Goal: Complete application form

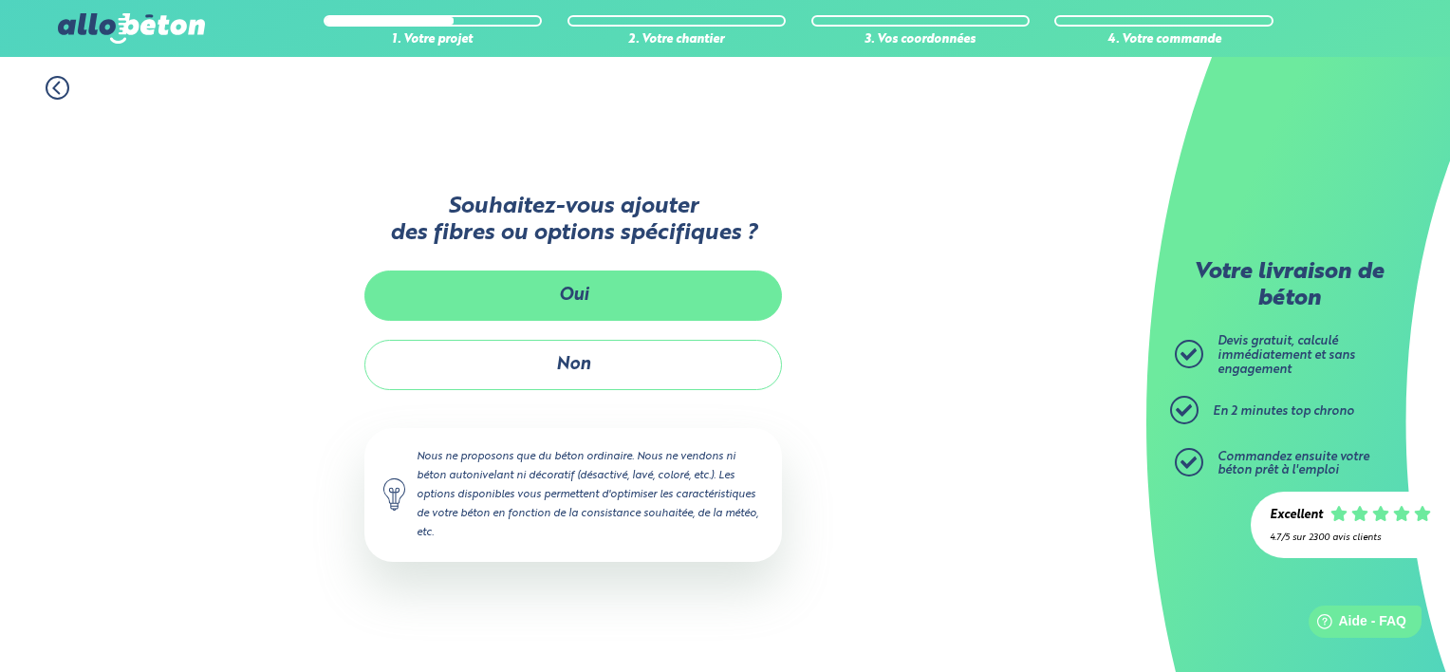
click at [513, 289] on button "Oui" at bounding box center [572, 295] width 417 height 50
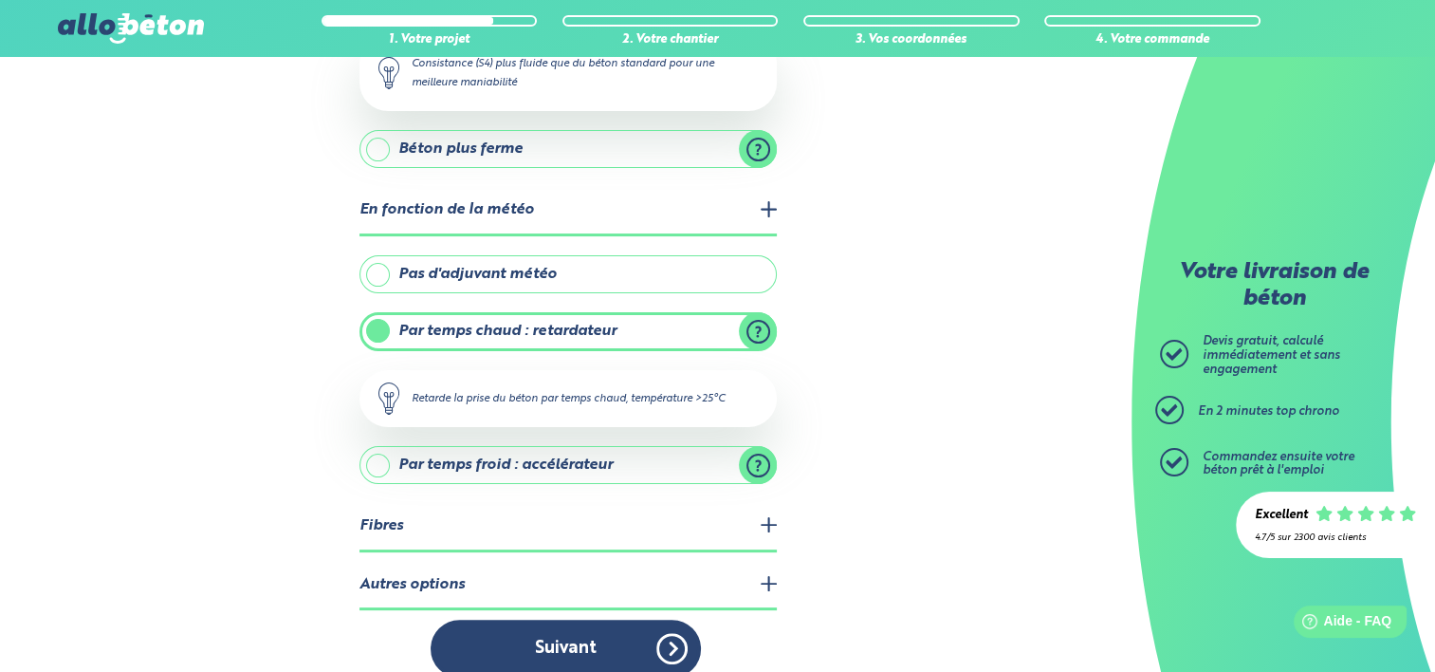
scroll to position [338, 0]
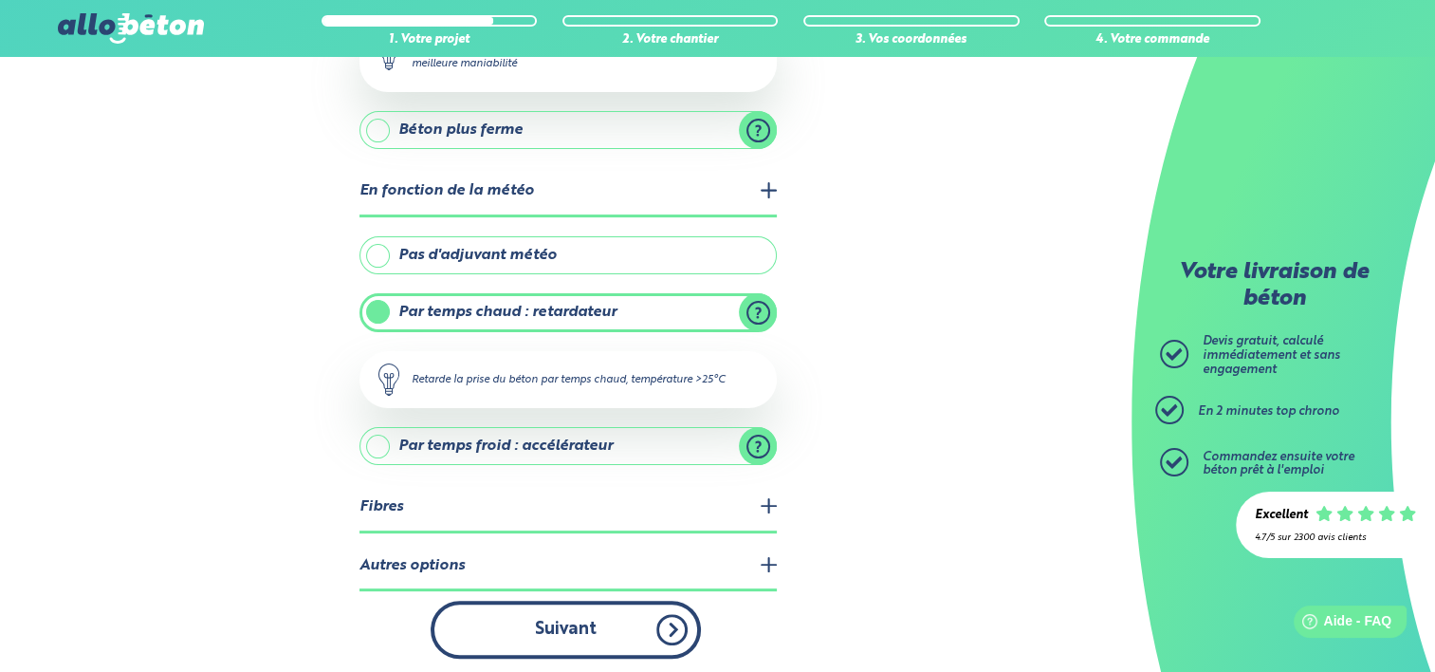
click at [664, 623] on button "Suivant" at bounding box center [566, 630] width 270 height 58
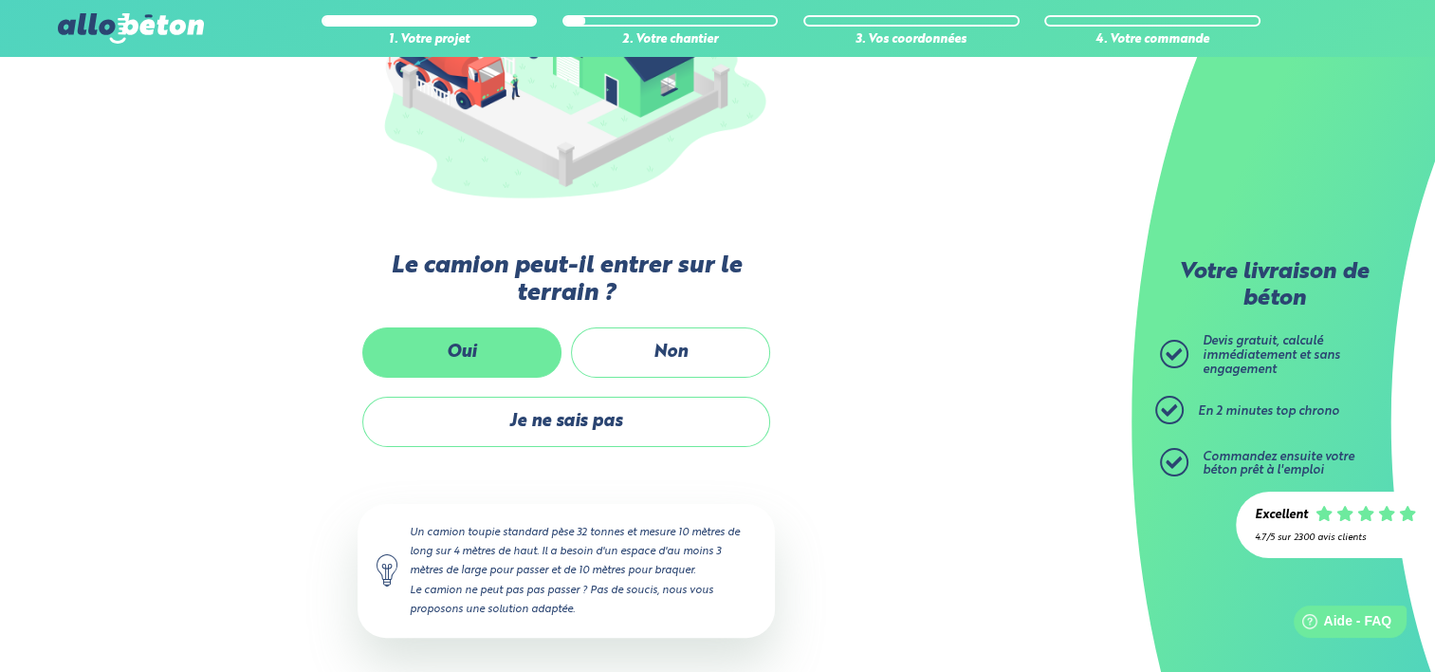
click at [478, 347] on label "Oui" at bounding box center [461, 352] width 199 height 50
click at [0, 0] on input "Oui" at bounding box center [0, 0] width 0 height 0
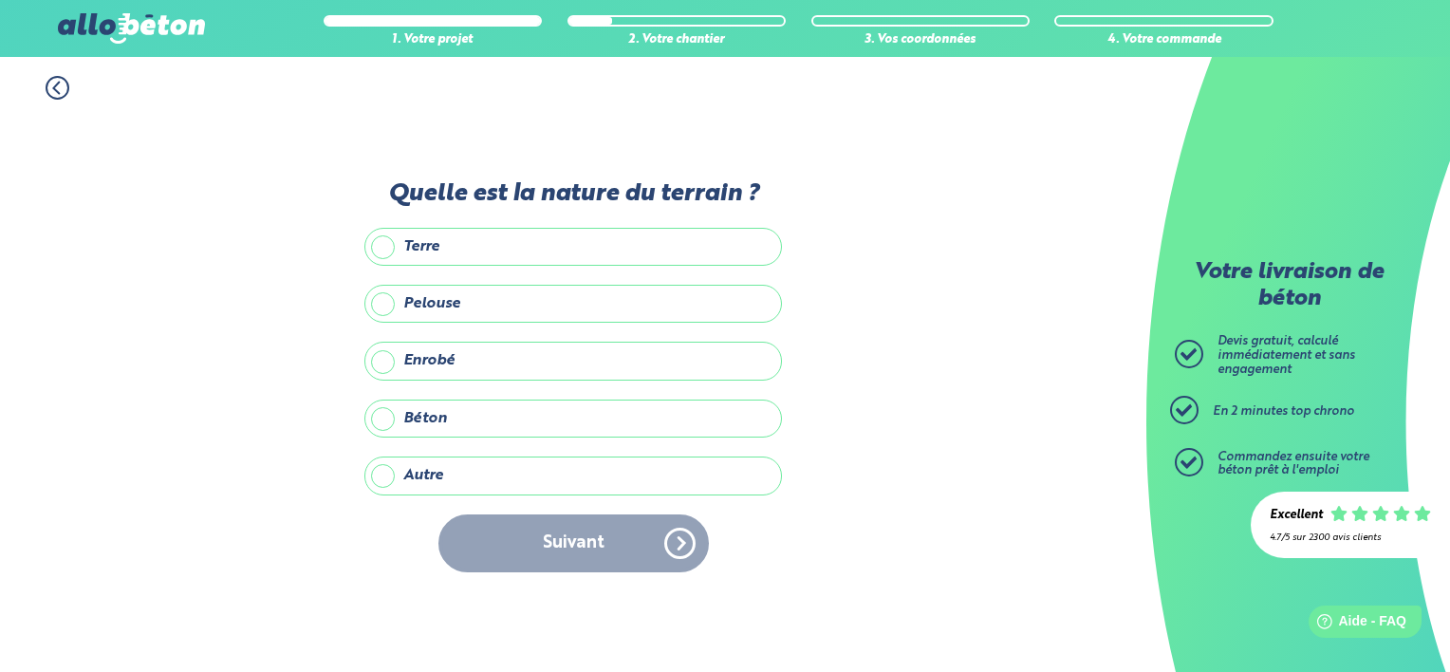
click at [380, 301] on label "Pelouse" at bounding box center [572, 304] width 417 height 38
click at [0, 0] on input "Pelouse" at bounding box center [0, 0] width 0 height 0
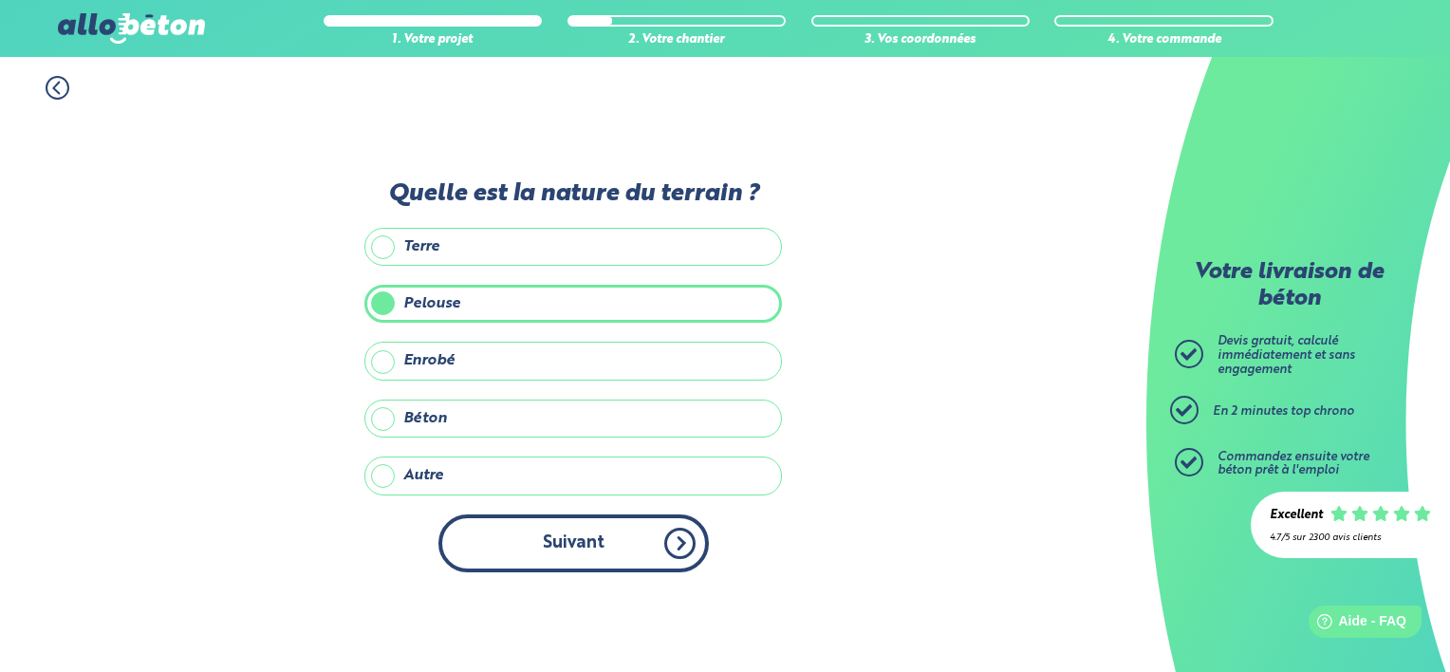
click at [676, 537] on button "Suivant" at bounding box center [573, 543] width 270 height 58
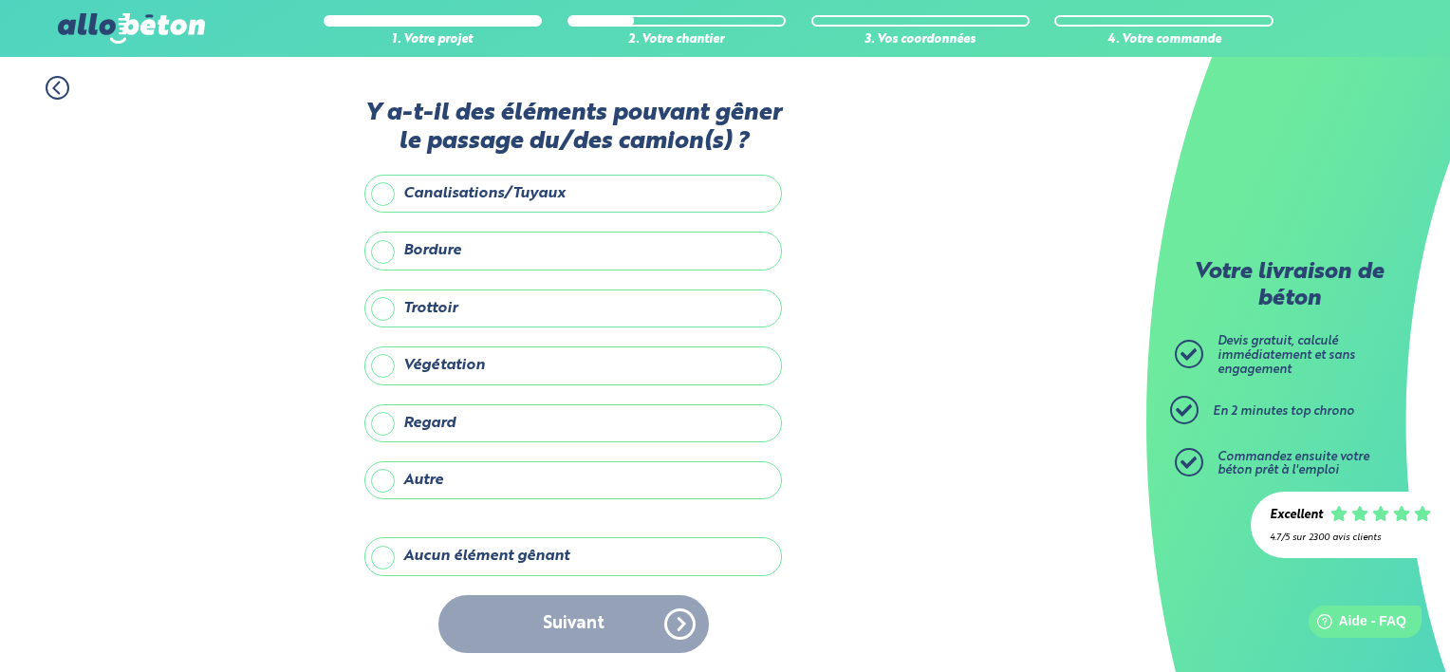
click at [390, 554] on label "Aucun élément gênant" at bounding box center [572, 556] width 417 height 38
click at [0, 0] on input "Aucun élément gênant" at bounding box center [0, 0] width 0 height 0
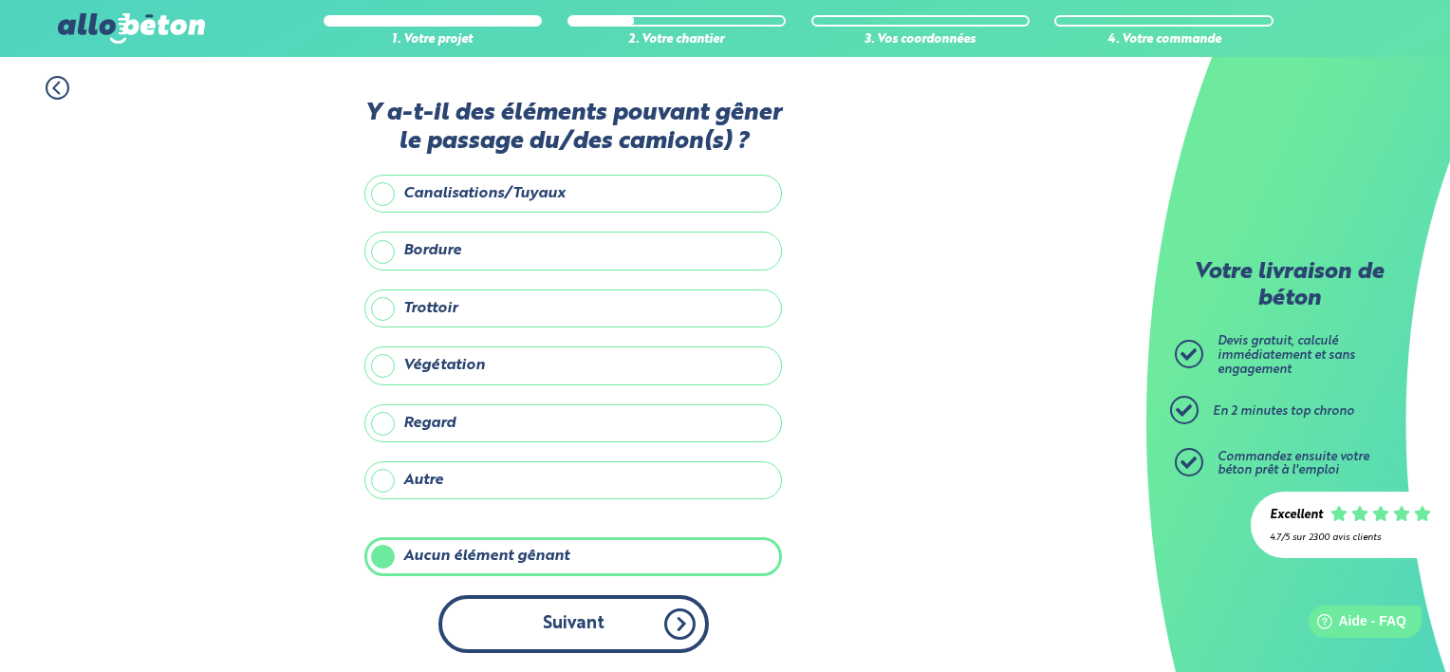
click at [523, 640] on button "Suivant" at bounding box center [573, 624] width 270 height 58
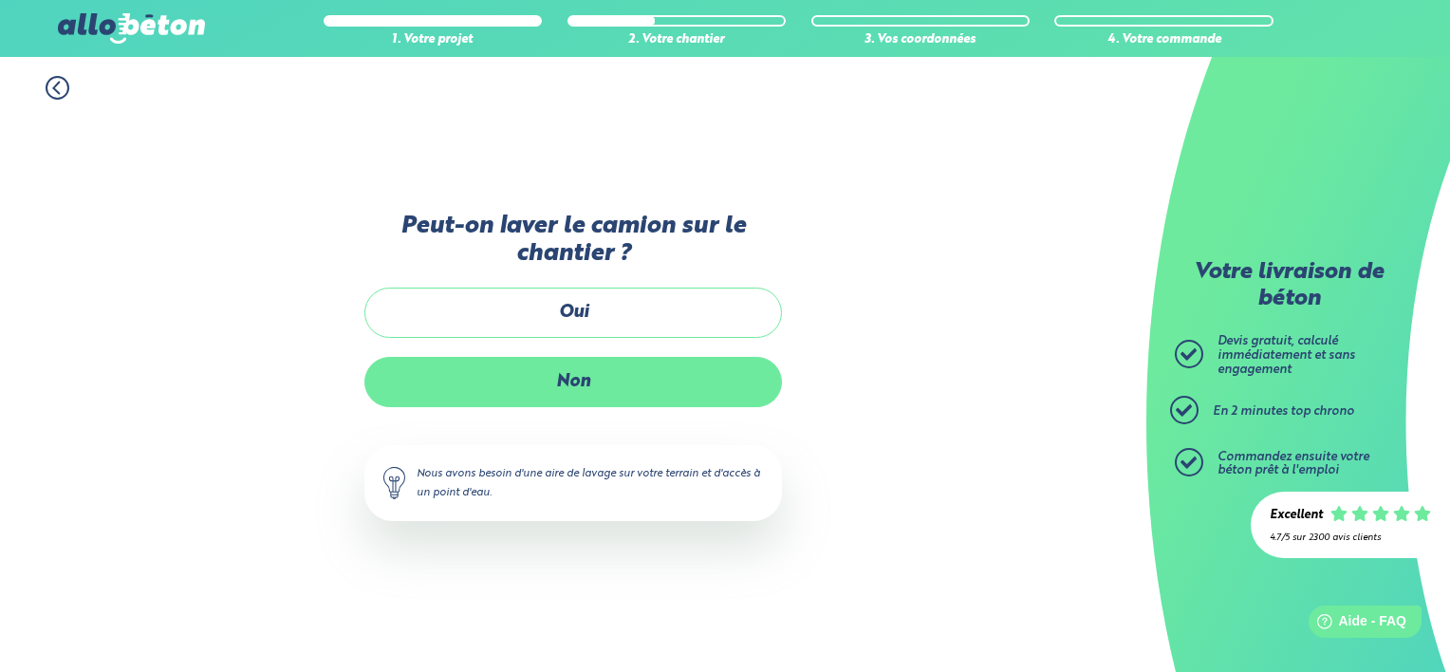
click at [565, 371] on label "Non" at bounding box center [572, 382] width 417 height 50
click at [0, 0] on input "Non" at bounding box center [0, 0] width 0 height 0
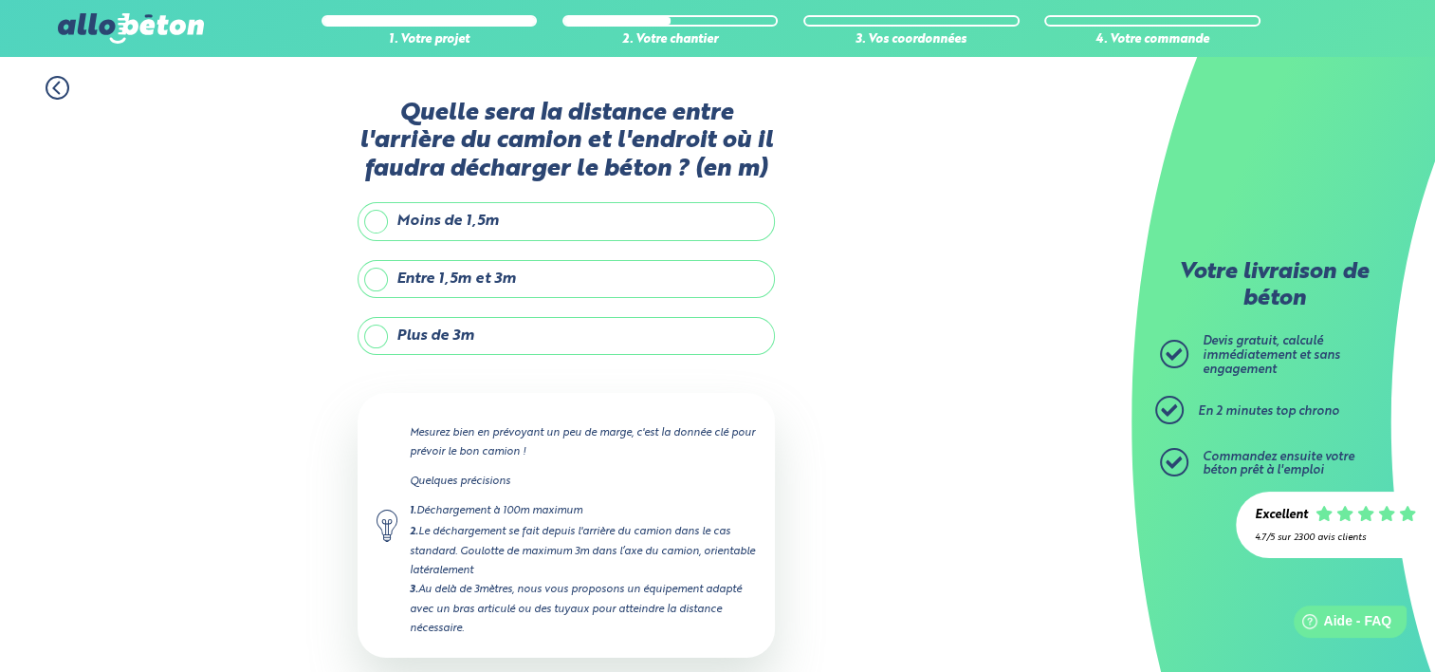
click at [379, 276] on label "Entre 1,5m et 3m" at bounding box center [566, 279] width 417 height 38
click at [0, 0] on input "Entre 1,5m et 3m" at bounding box center [0, 0] width 0 height 0
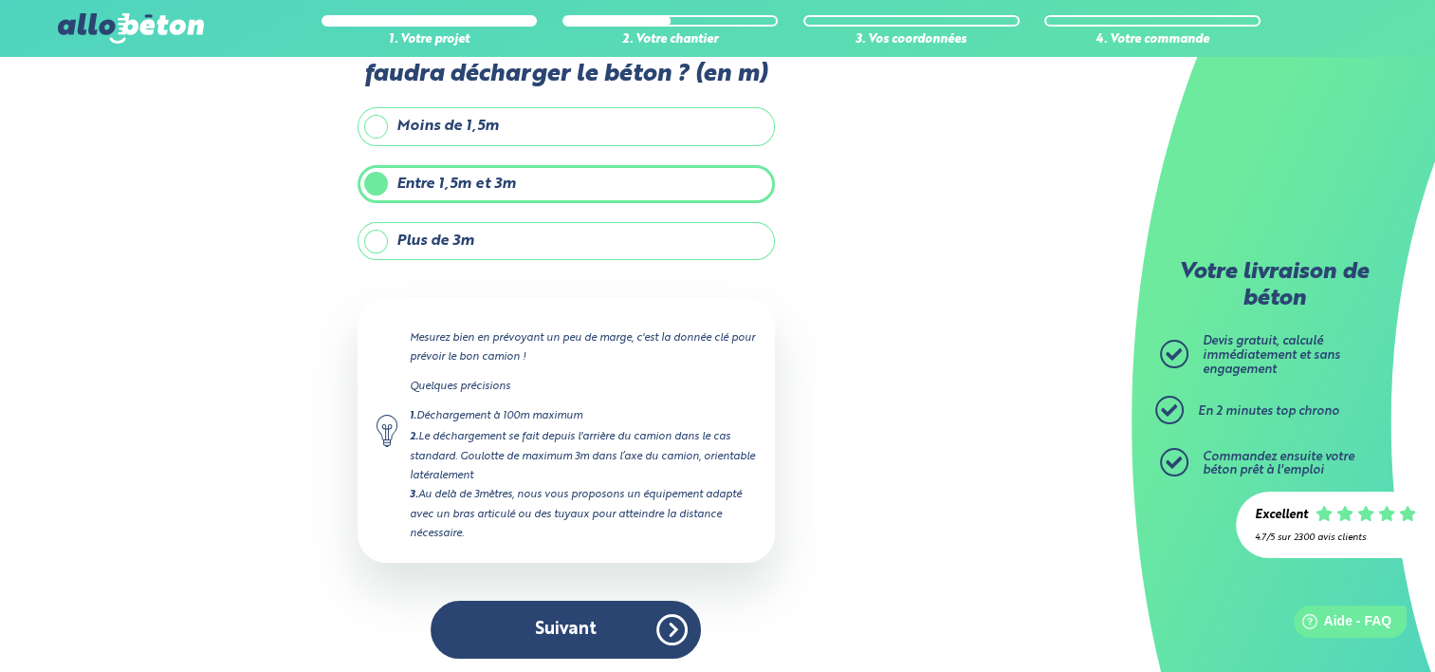
scroll to position [95, 0]
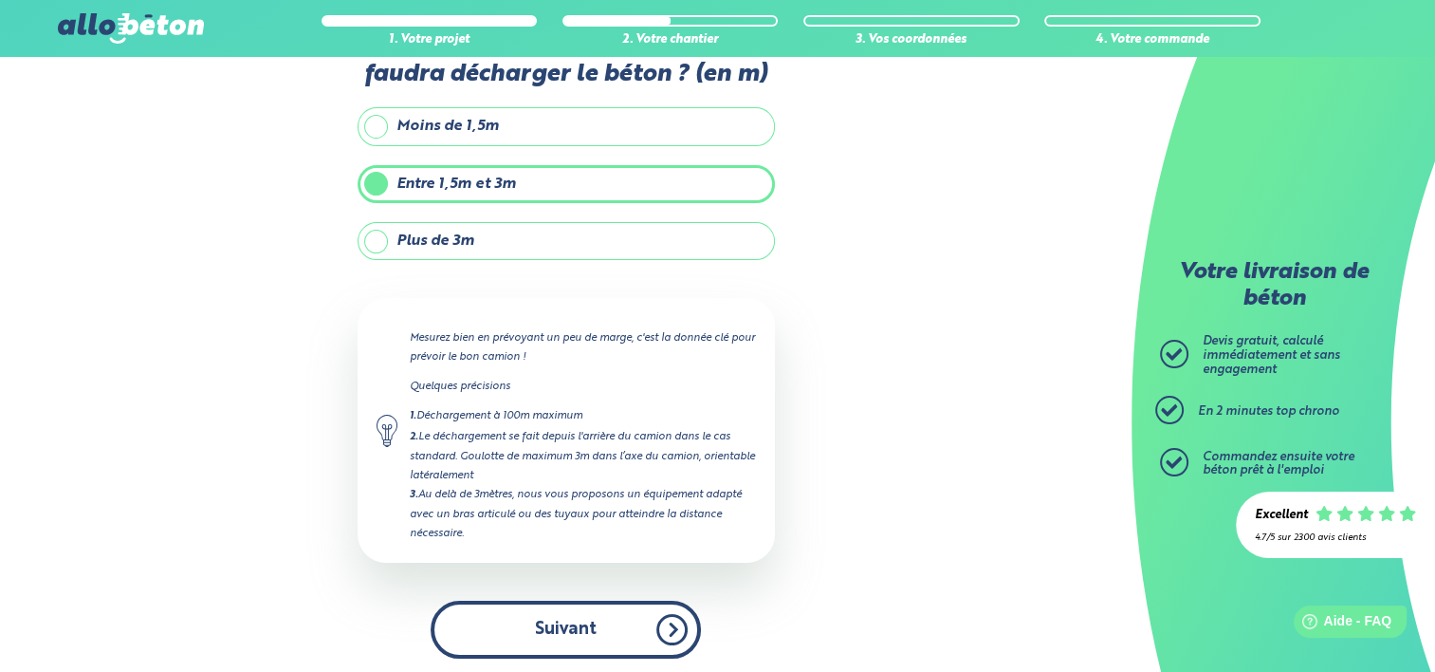
click at [676, 615] on button "Suivant" at bounding box center [566, 630] width 270 height 58
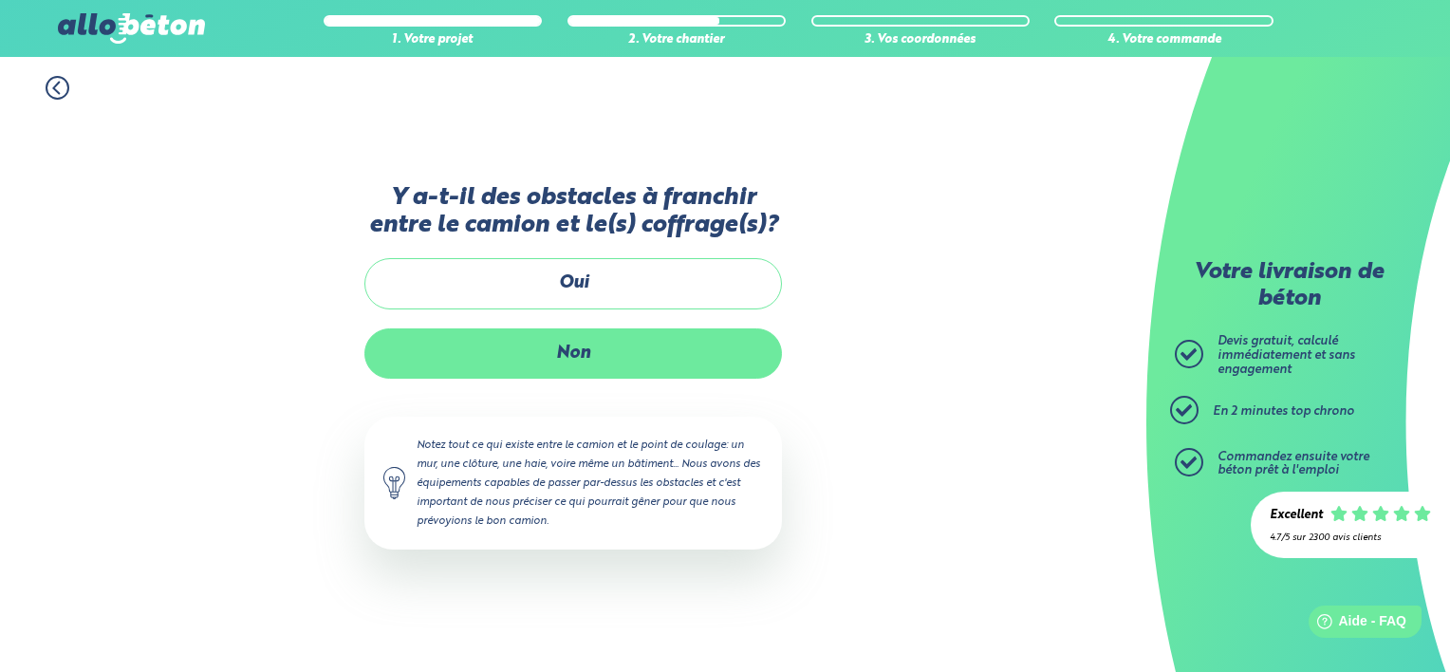
click at [573, 354] on label "Non" at bounding box center [572, 353] width 417 height 50
click at [0, 0] on input "Non" at bounding box center [0, 0] width 0 height 0
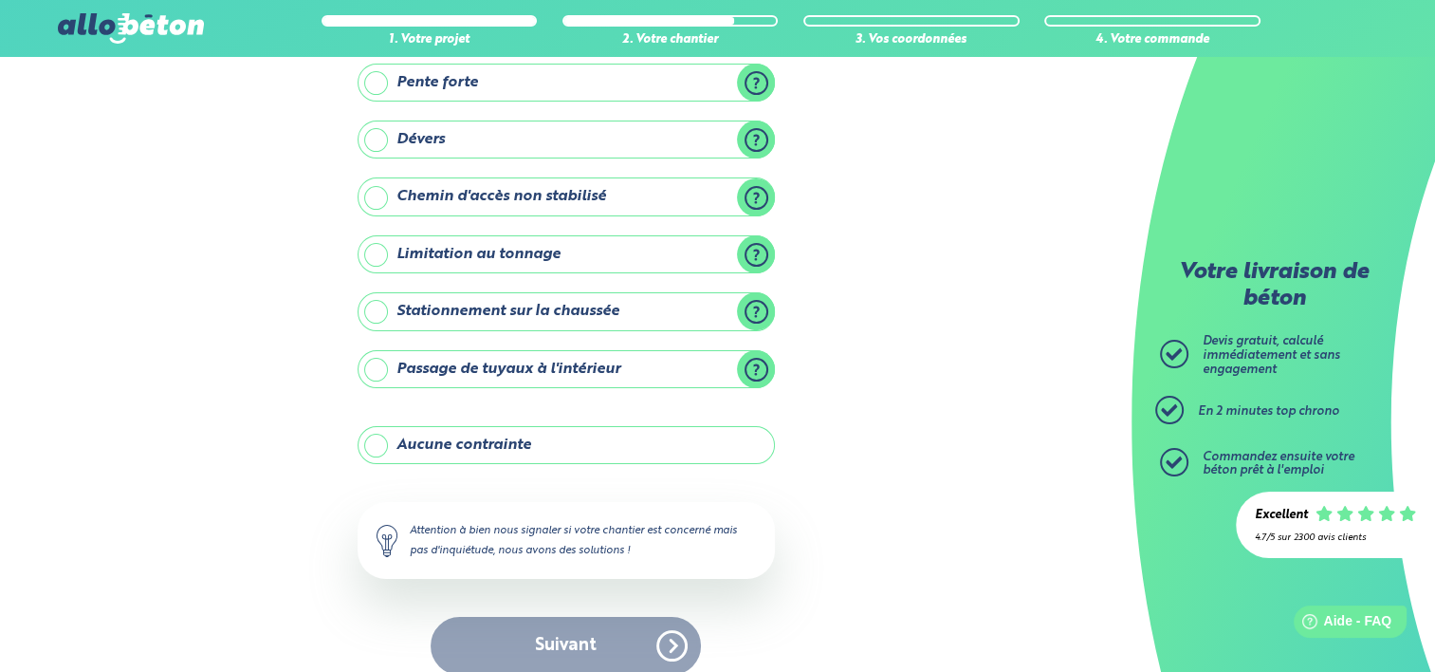
scroll to position [190, 0]
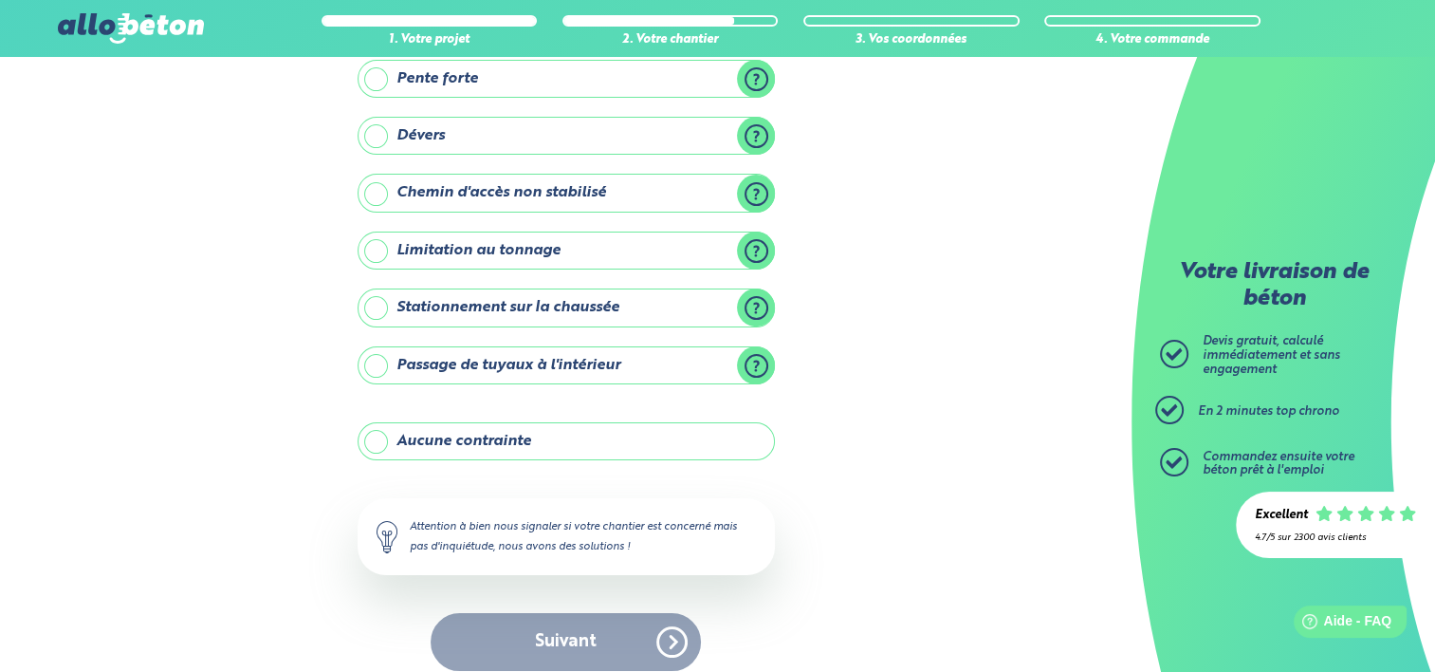
click at [377, 439] on label "Aucune contrainte" at bounding box center [566, 441] width 417 height 38
click at [0, 0] on input "Aucune contrainte" at bounding box center [0, 0] width 0 height 0
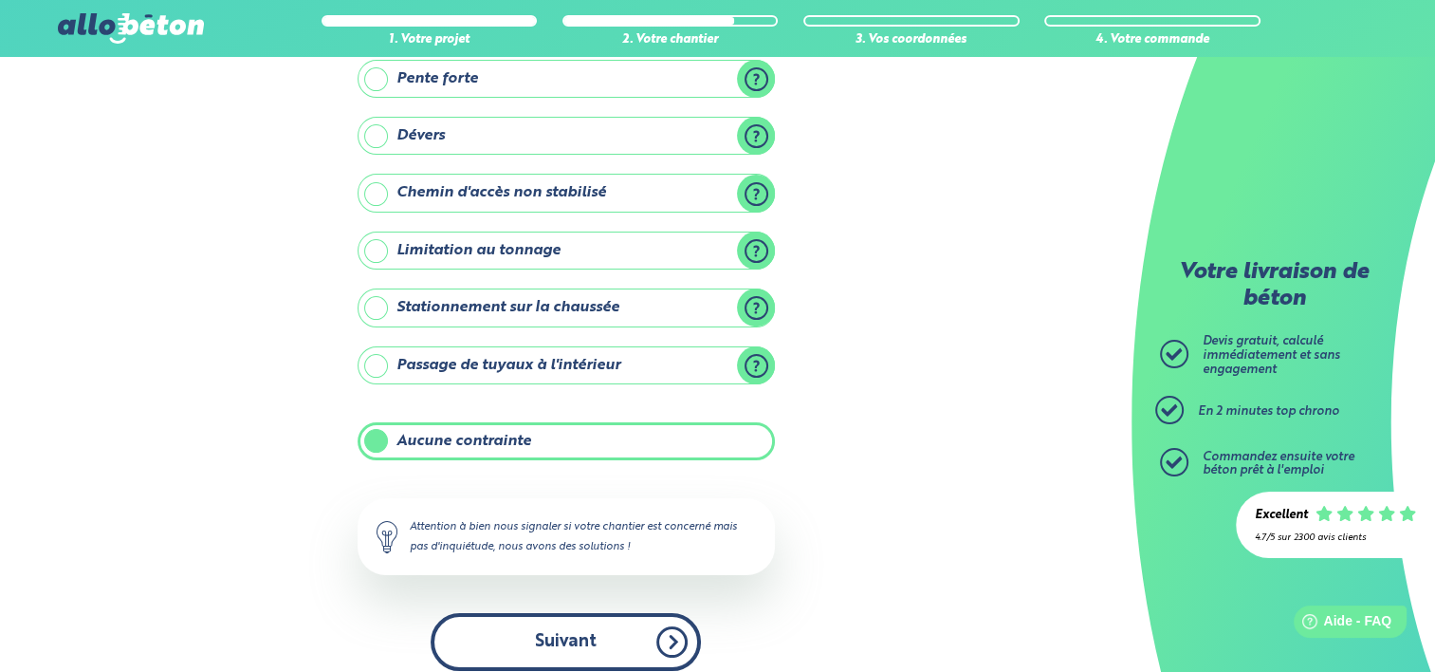
click at [543, 645] on button "Suivant" at bounding box center [566, 642] width 270 height 58
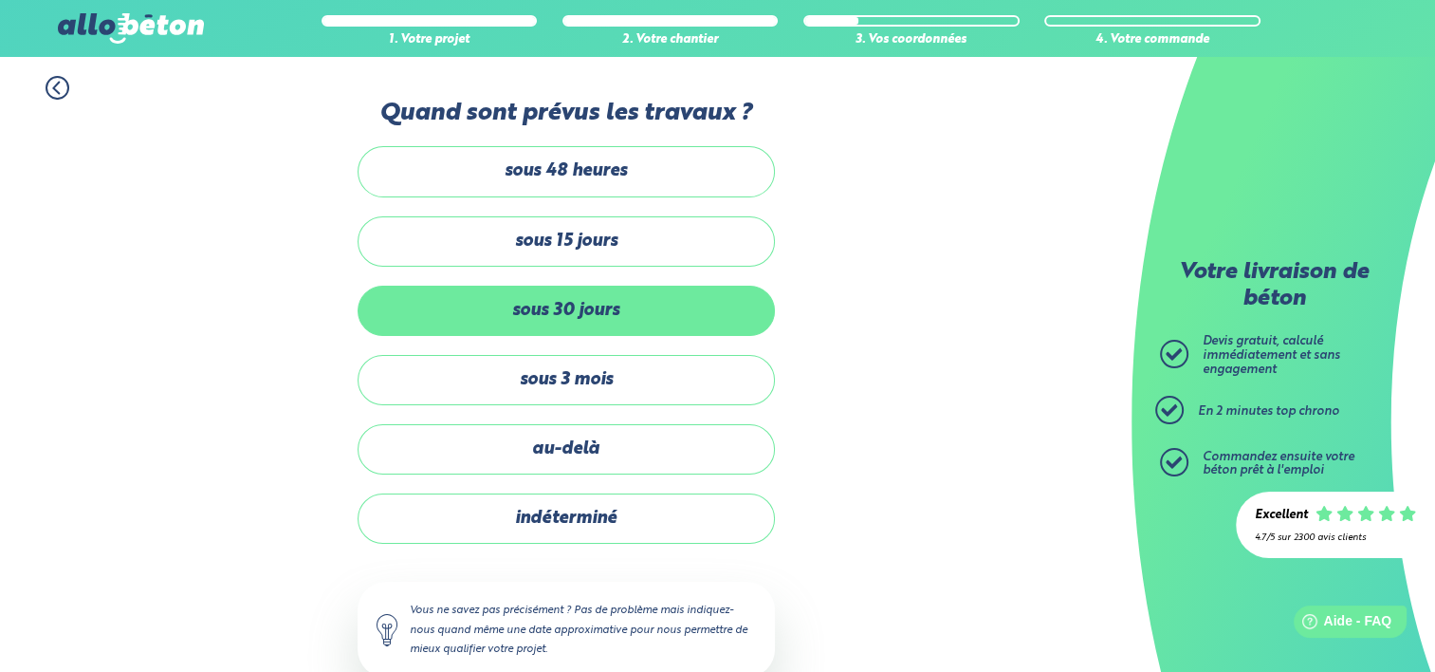
click at [565, 302] on label "sous 30 jours" at bounding box center [566, 311] width 417 height 50
click at [0, 0] on input "sous 30 jours" at bounding box center [0, 0] width 0 height 0
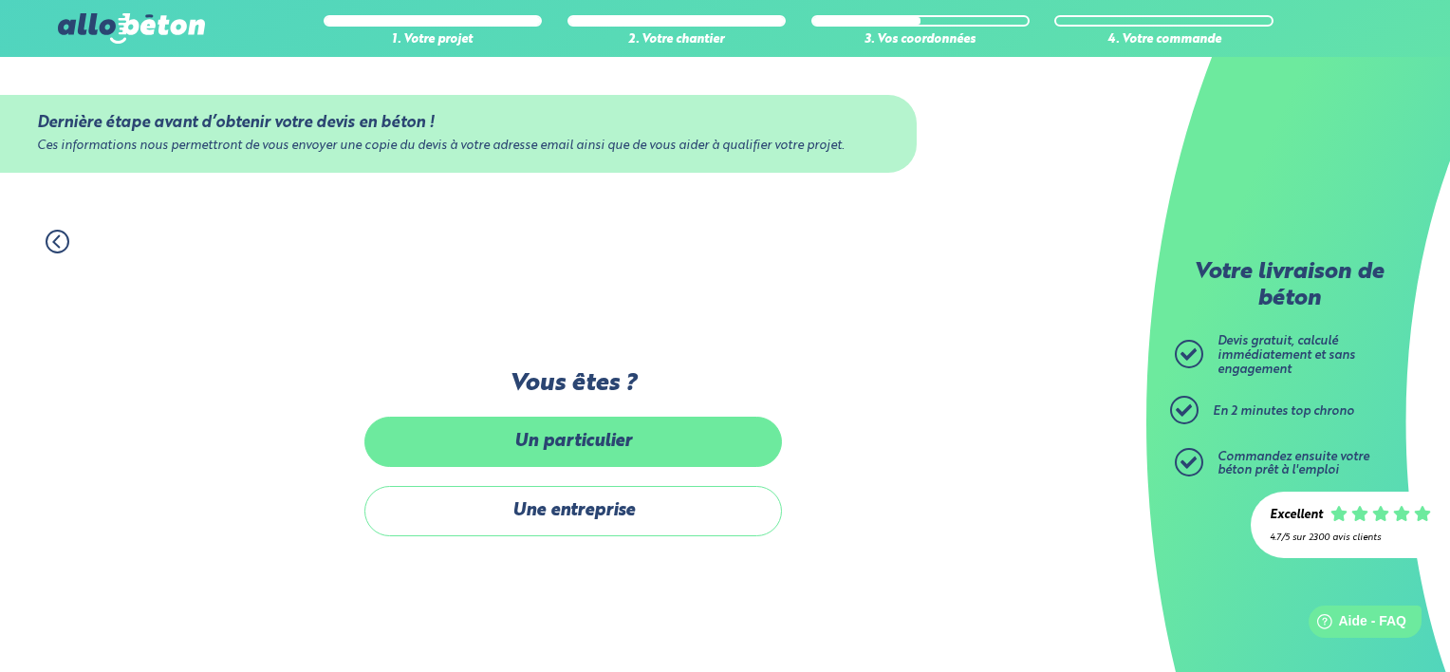
click at [570, 440] on label "Un particulier" at bounding box center [572, 442] width 417 height 50
click at [0, 0] on input "Un particulier" at bounding box center [0, 0] width 0 height 0
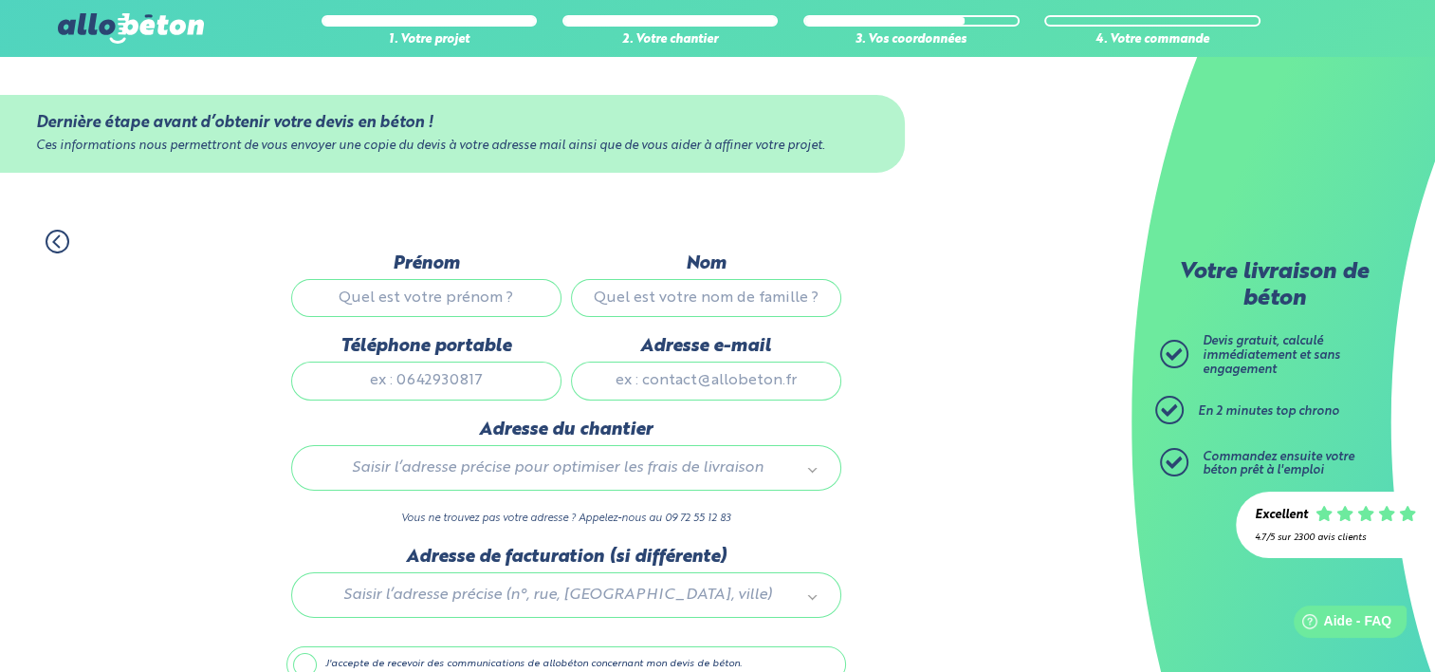
click at [395, 304] on input "Prénom" at bounding box center [426, 298] width 270 height 38
type input "S"
type input "Hameau"
type input "Sesame"
click at [380, 385] on input "Téléphone portable" at bounding box center [426, 380] width 270 height 38
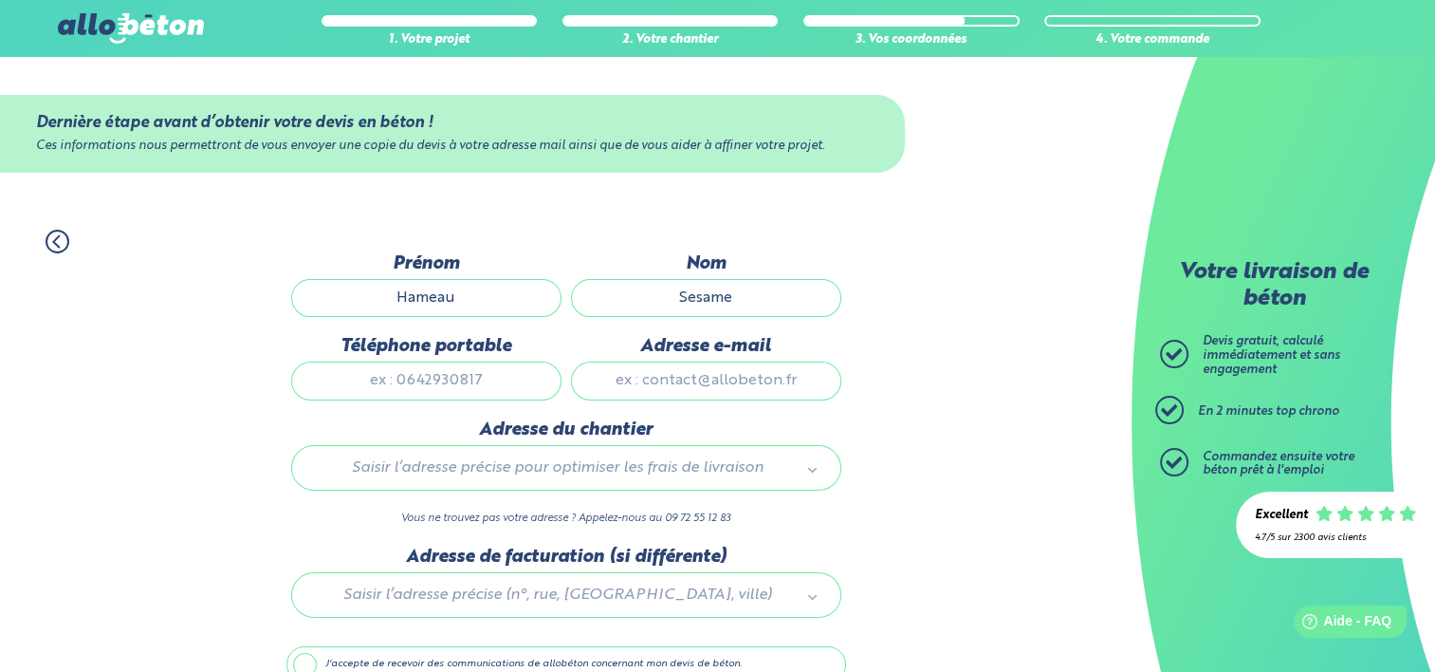
type input "0251811808"
click at [694, 369] on input "Adresse e-mail" at bounding box center [706, 380] width 270 height 38
type input "entretien@sesameautisme44.fr"
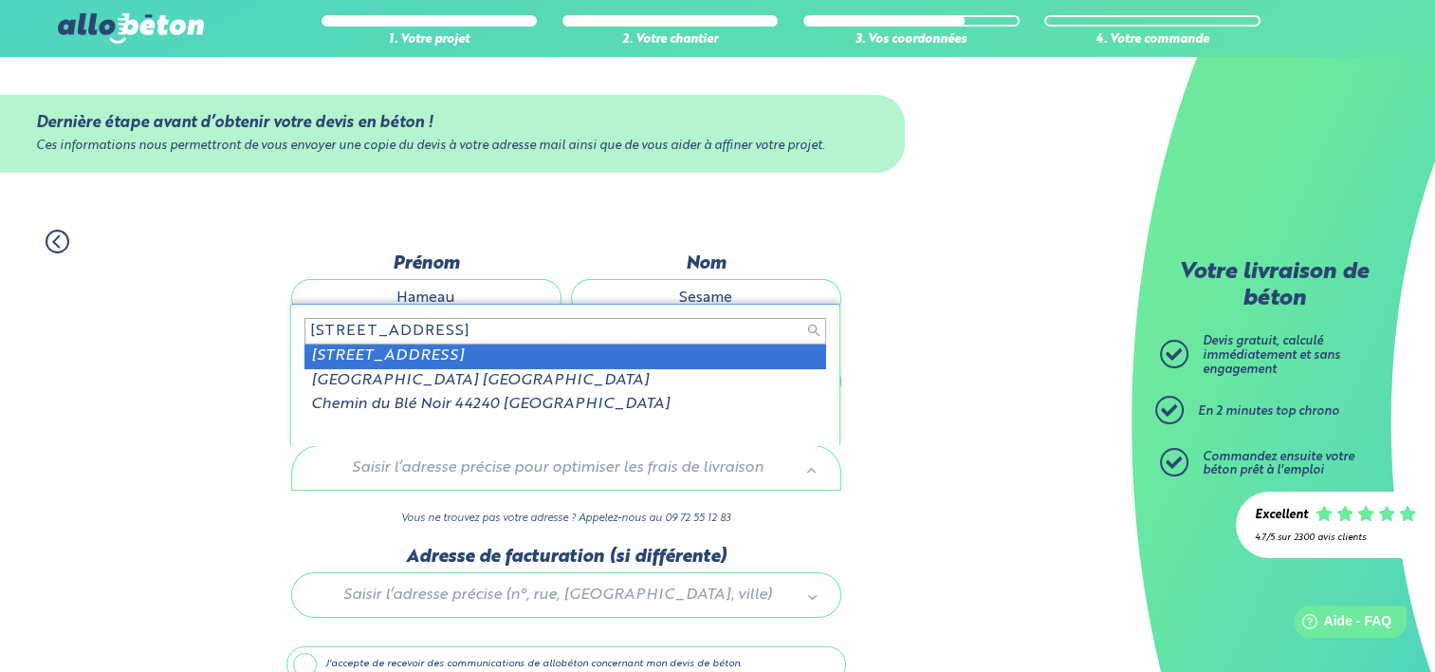
type input "261 rue du nort, 44240"
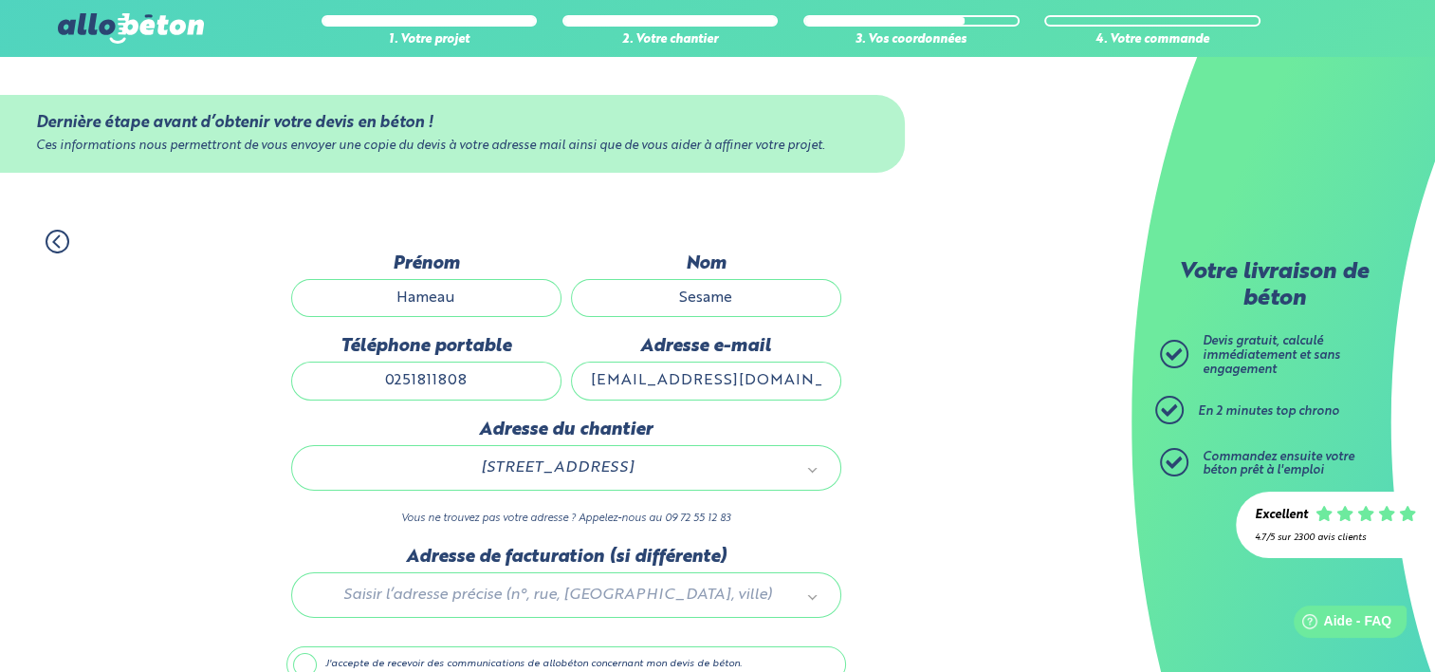
scroll to position [95, 0]
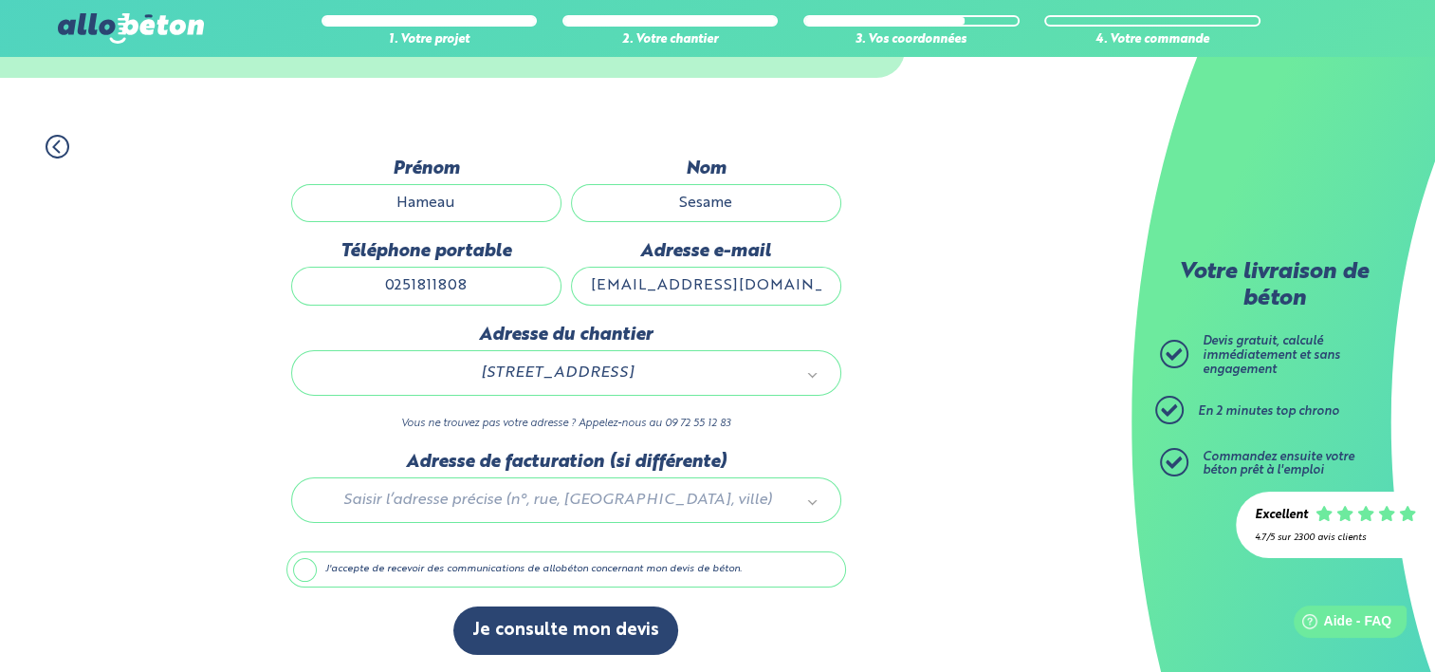
click at [296, 570] on label "J'accepte de recevoir des communications de allobéton concernant mon devis de b…" at bounding box center [567, 569] width 560 height 36
click at [0, 0] on input "J'accepte de recevoir des communications de allobéton concernant mon devis de b…" at bounding box center [0, 0] width 0 height 0
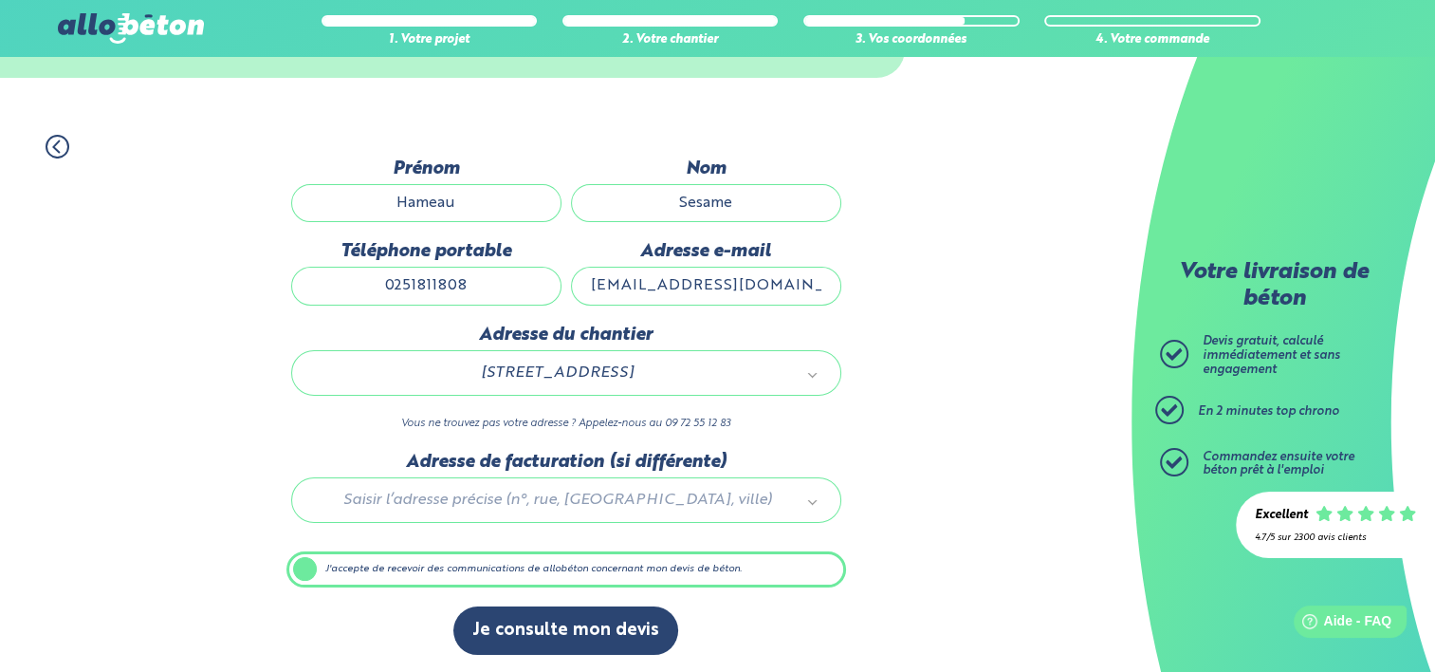
scroll to position [94, 0]
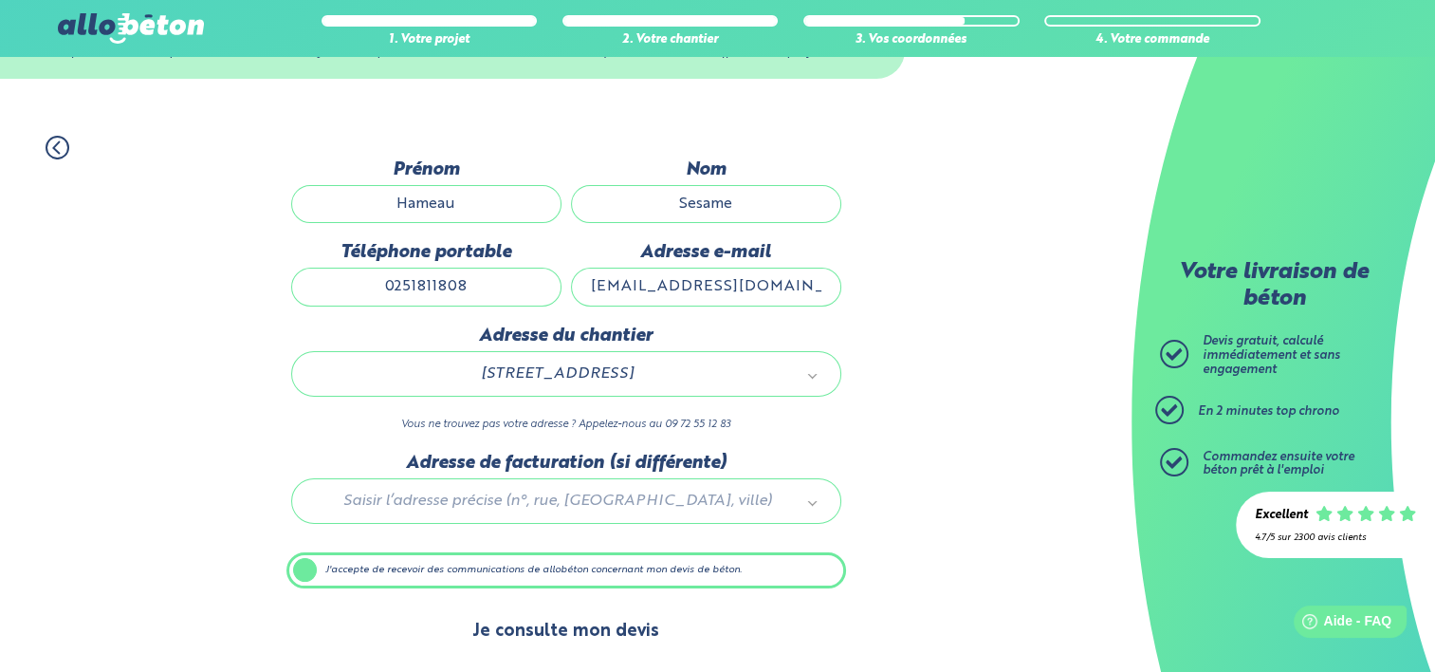
click at [597, 630] on button "Je consulte mon devis" at bounding box center [566, 631] width 225 height 48
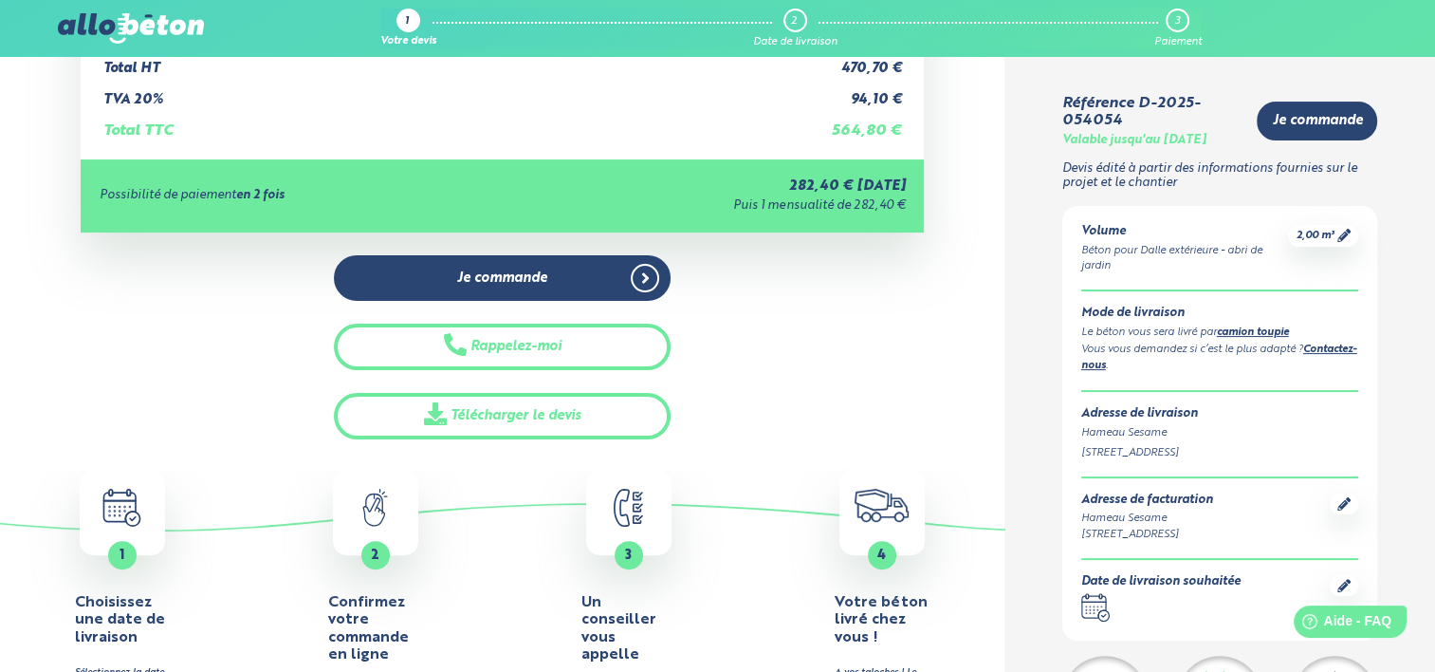
scroll to position [380, 0]
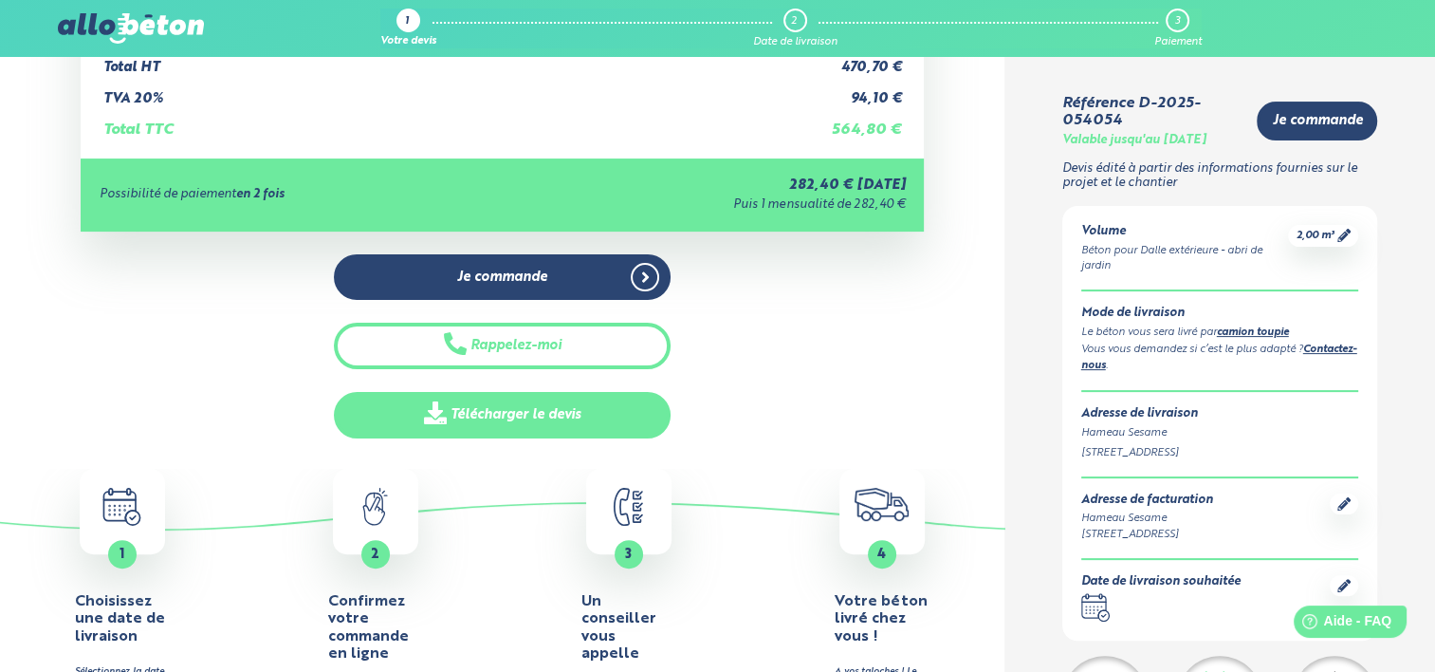
click at [464, 407] on link "Télécharger le devis" at bounding box center [503, 415] width 338 height 46
